Goal: Information Seeking & Learning: Compare options

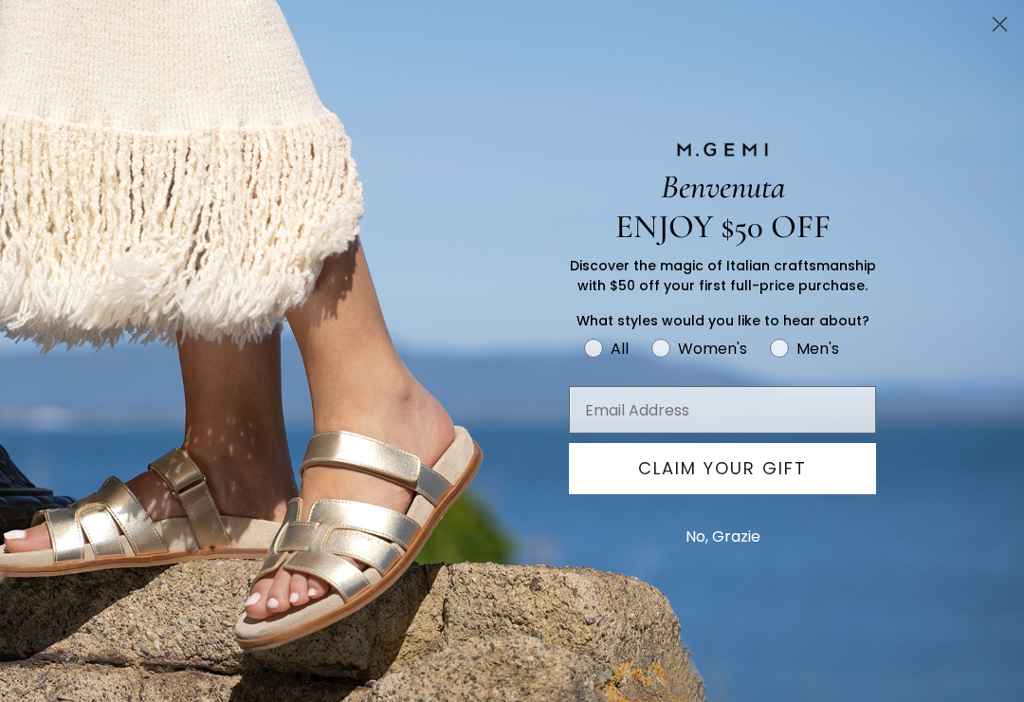
click at [745, 542] on button "No, Grazie" at bounding box center [723, 536] width 94 height 47
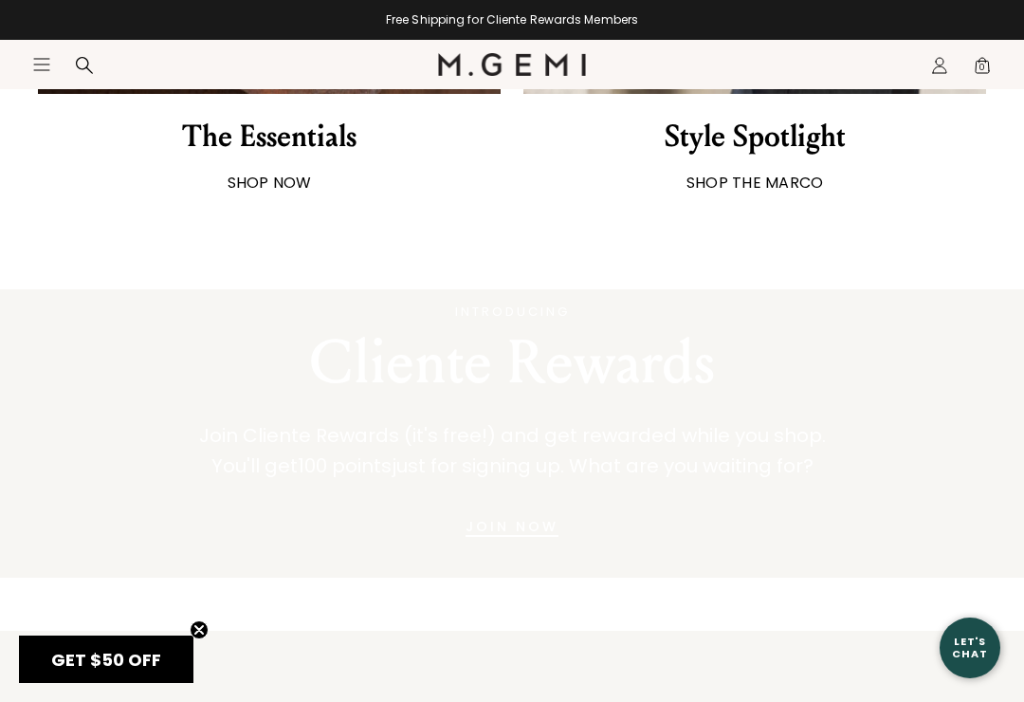
scroll to position [1918, 0]
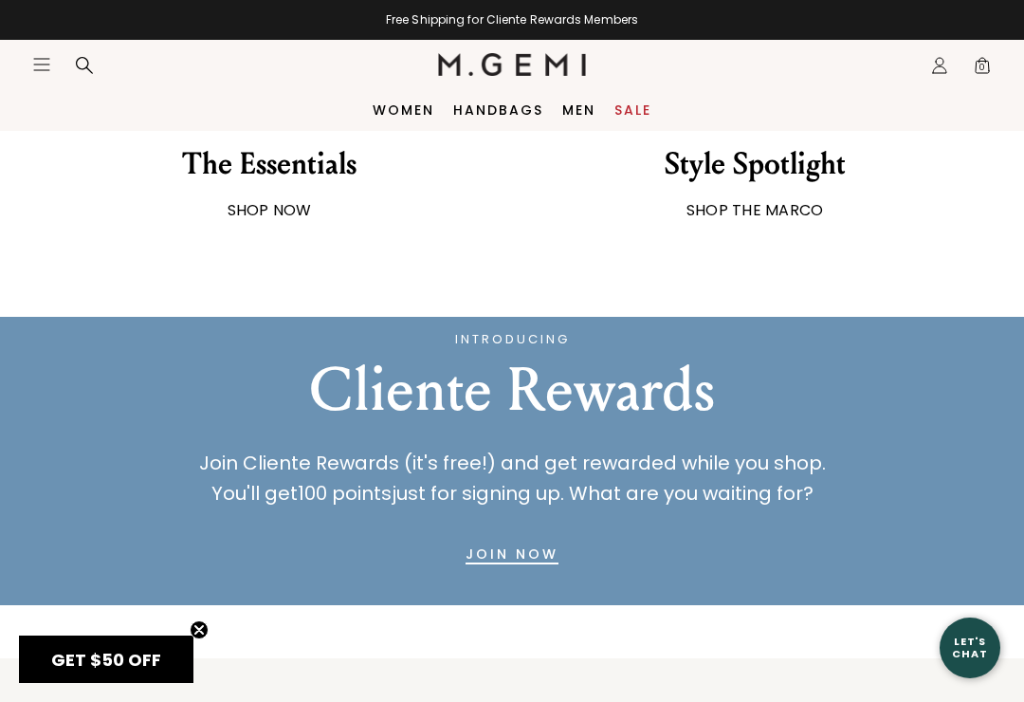
click at [760, 182] on div "Style Spotlight" at bounding box center [755, 164] width 181 height 40
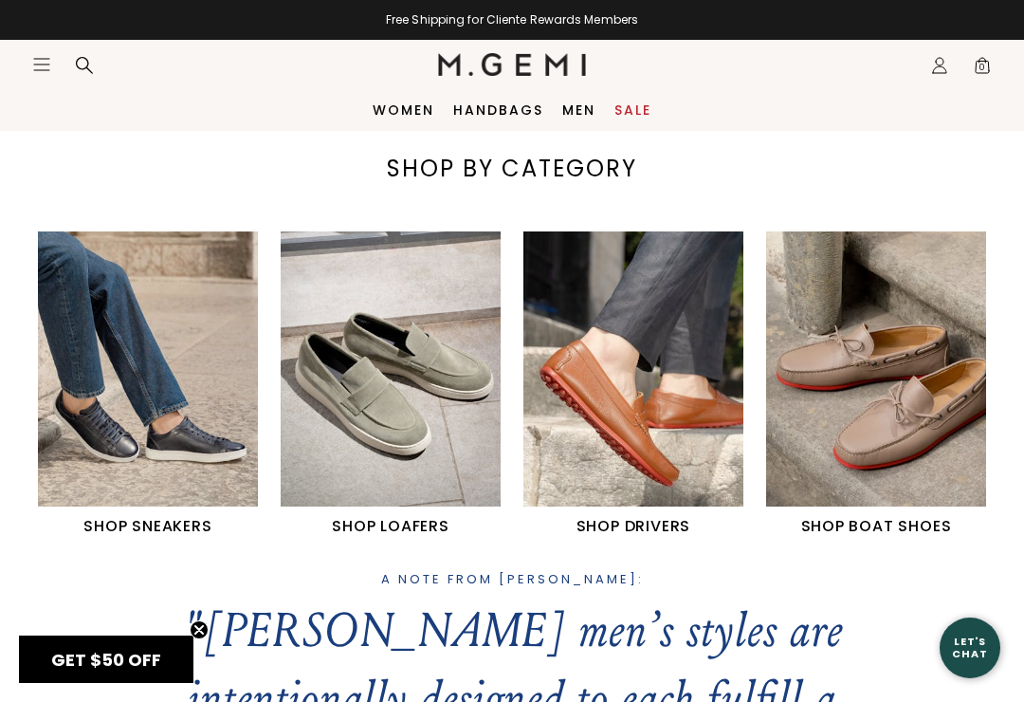
scroll to position [572, 0]
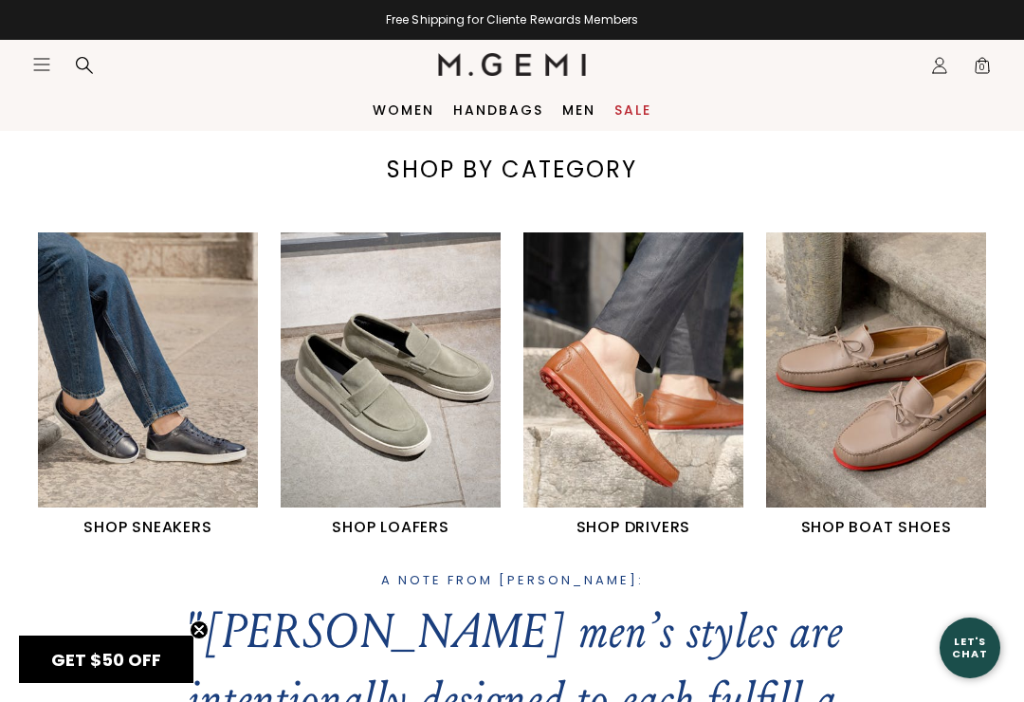
click at [356, 476] on img "2 / 4" at bounding box center [391, 369] width 220 height 275
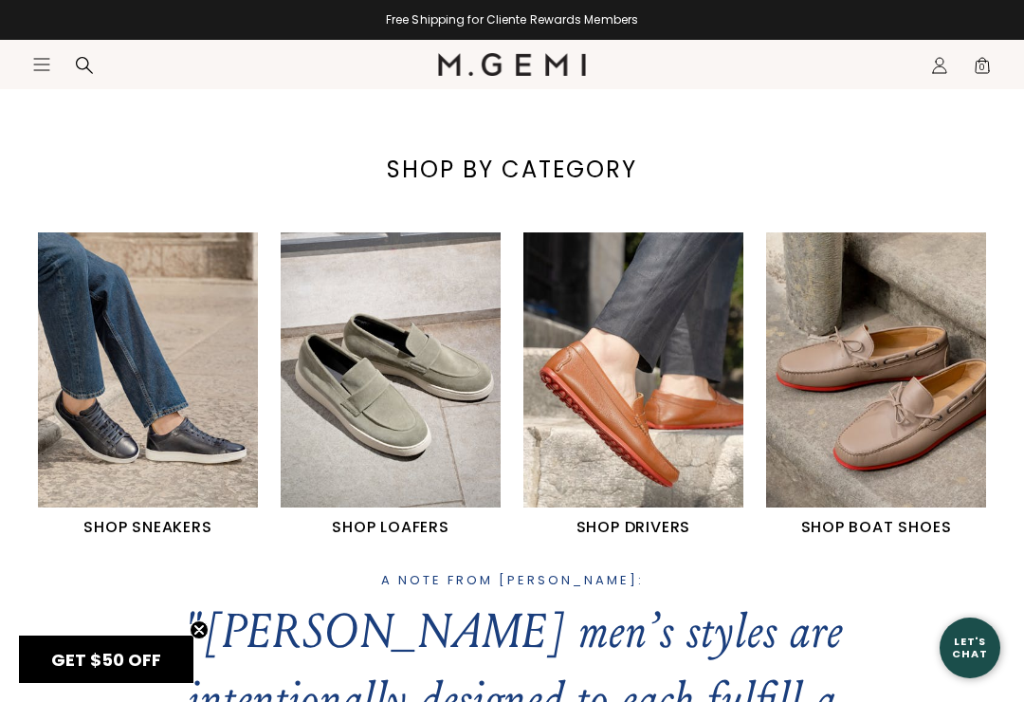
click at [354, 410] on img "2 / 4" at bounding box center [391, 369] width 220 height 275
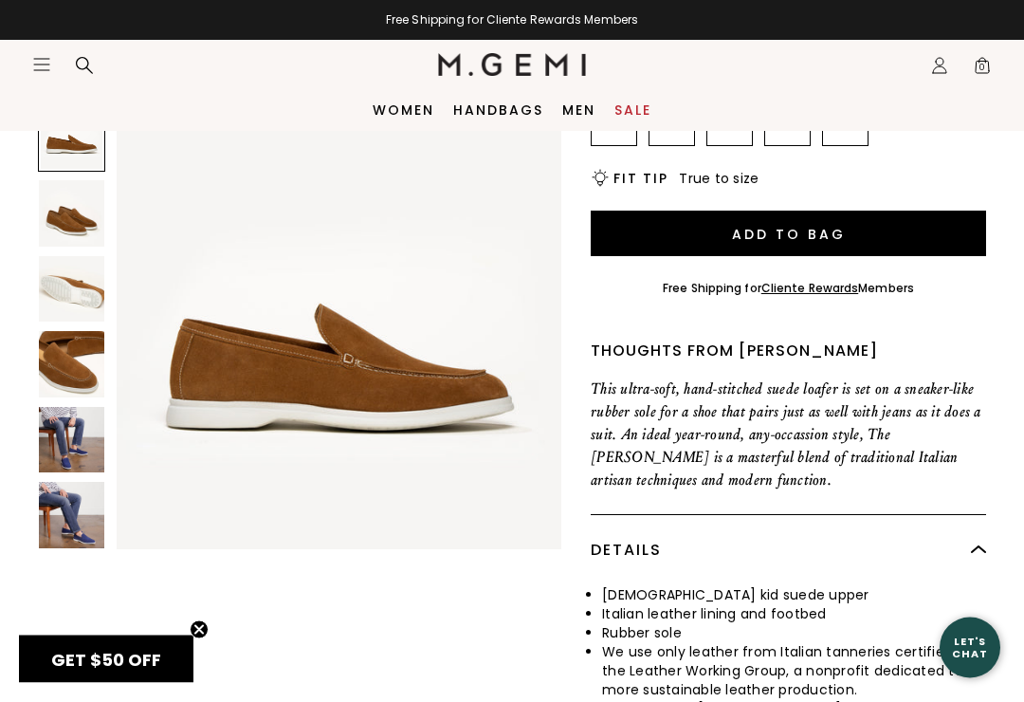
scroll to position [414, 0]
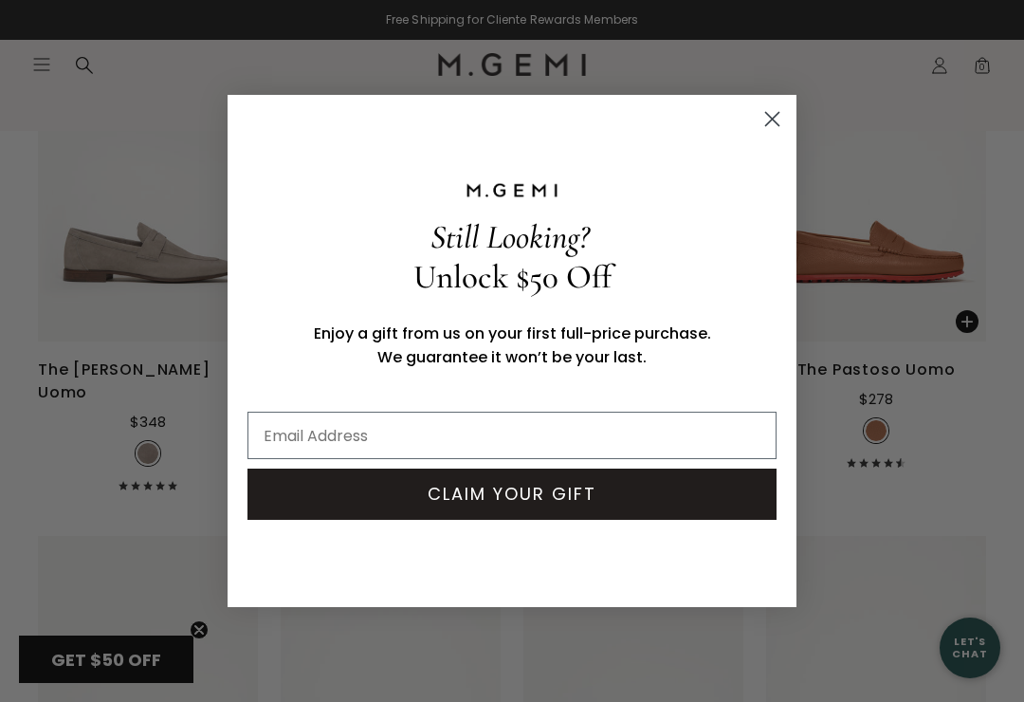
scroll to position [1742, 0]
click at [767, 122] on circle "Close dialog" at bounding box center [772, 118] width 31 height 31
